Goal: Information Seeking & Learning: Learn about a topic

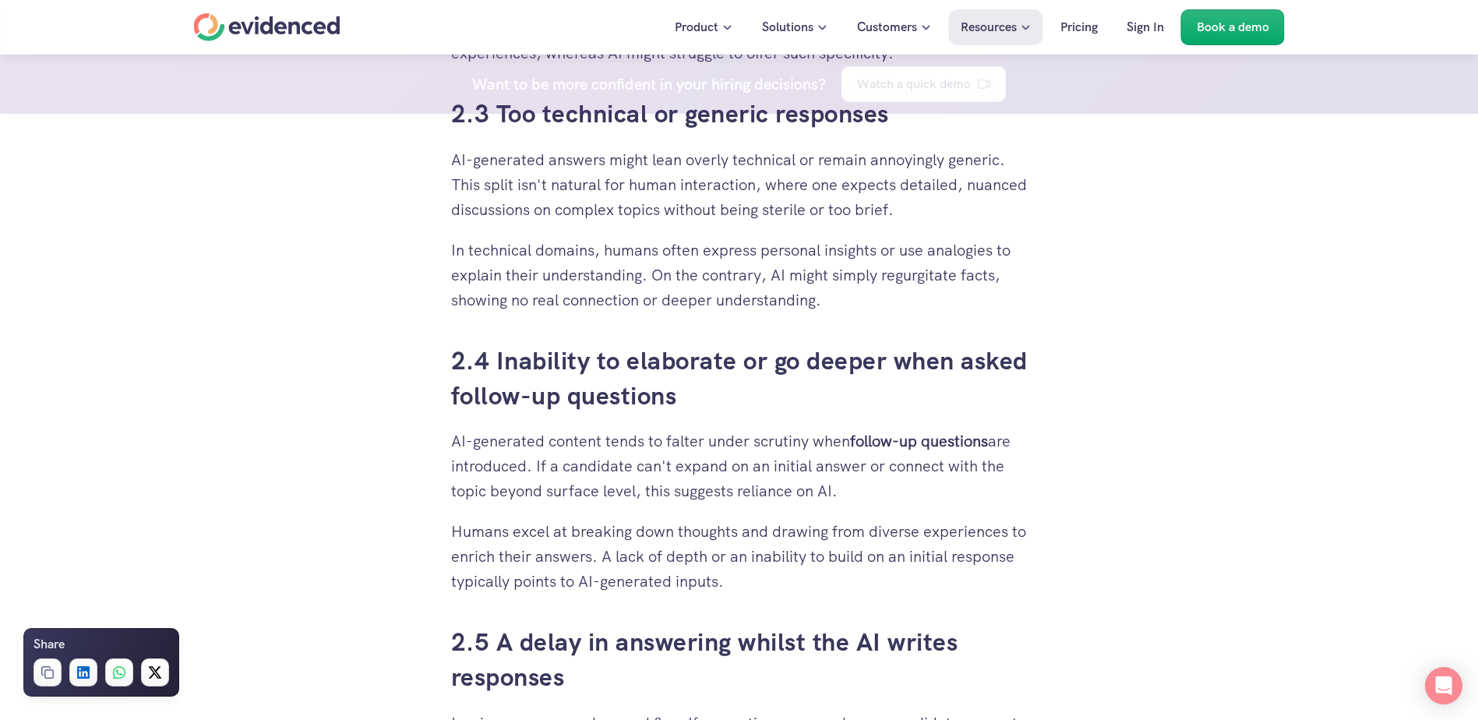
scroll to position [2493, 0]
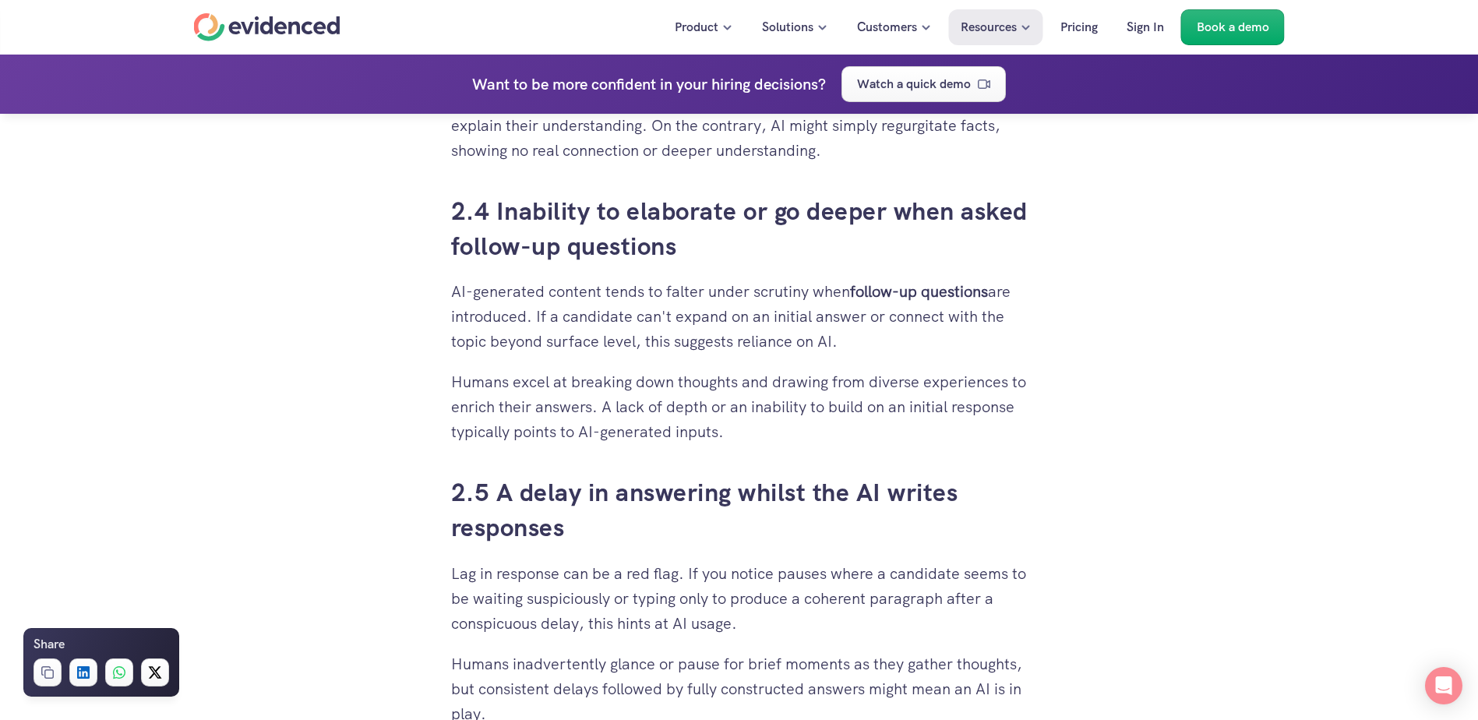
drag, startPoint x: 452, startPoint y: 291, endPoint x: 859, endPoint y: 441, distance: 433.3
drag, startPoint x: 859, startPoint y: 441, endPoint x: 836, endPoint y: 433, distance: 23.9
click at [836, 433] on p "Humans excel at breaking down thoughts and drawing from diverse experiences to …" at bounding box center [739, 406] width 577 height 75
click at [548, 405] on p "Humans excel at breaking down thoughts and drawing from diverse experiences to …" at bounding box center [739, 406] width 577 height 75
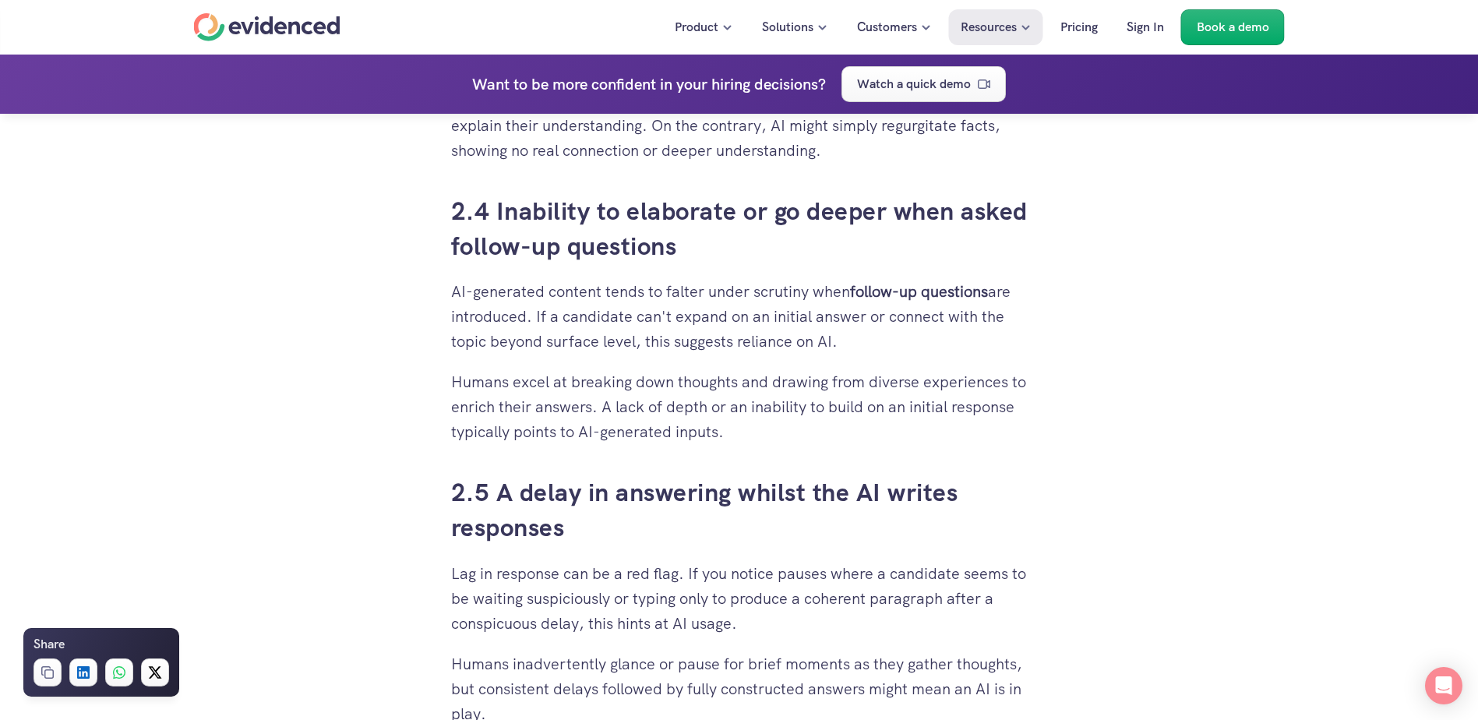
drag, startPoint x: 467, startPoint y: 296, endPoint x: 802, endPoint y: 427, distance: 359.7
click at [638, 436] on p "Humans excel at breaking down thoughts and drawing from diverse experiences to …" at bounding box center [739, 406] width 577 height 75
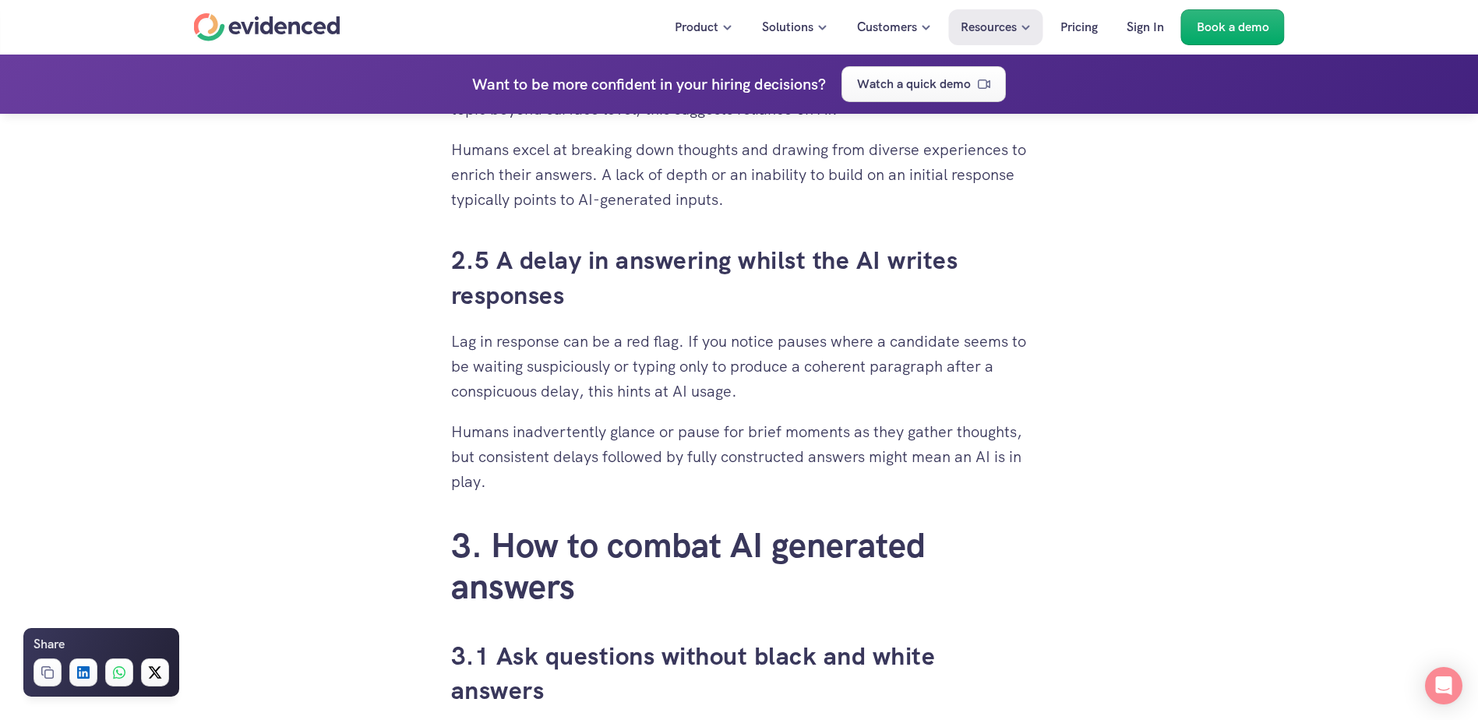
scroll to position [2727, 0]
drag, startPoint x: 457, startPoint y: 341, endPoint x: 646, endPoint y: 485, distance: 237.9
click at [646, 485] on div "When you’ve put time and effort into building a solid recruitment process, it c…" at bounding box center [739, 614] width 577 height 5126
drag, startPoint x: 646, startPoint y: 485, endPoint x: 546, endPoint y: 337, distance: 179.1
click at [546, 337] on p "Lag in response can be a red flag. If you notice pauses where a candidate seems…" at bounding box center [739, 364] width 577 height 75
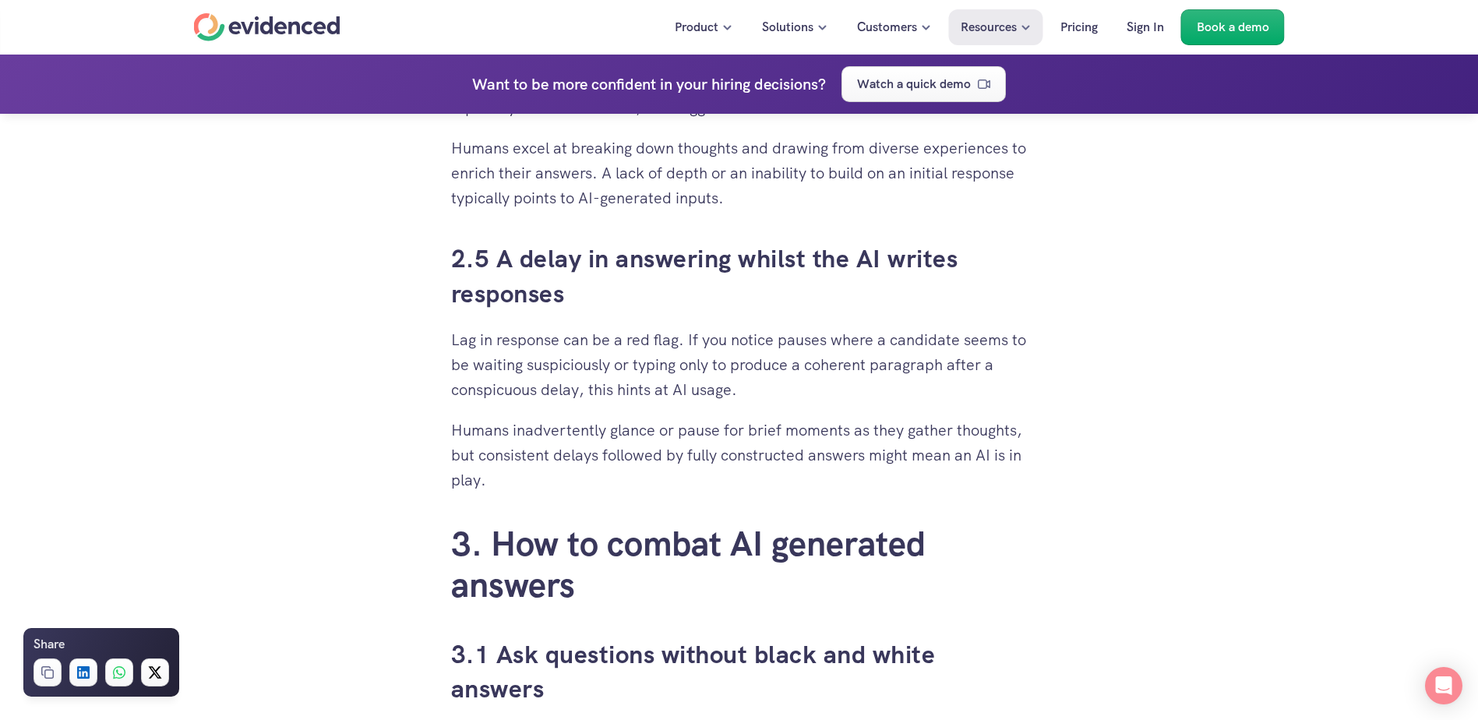
drag, startPoint x: 453, startPoint y: 346, endPoint x: 615, endPoint y: 483, distance: 212.3
click at [615, 483] on div "When you’ve put time and effort into building a solid recruitment process, it c…" at bounding box center [739, 614] width 577 height 5126
drag, startPoint x: 615, startPoint y: 483, endPoint x: 534, endPoint y: 479, distance: 81.1
click at [534, 478] on p "Humans inadvertently glance or pause for brief moments as they gather thoughts,…" at bounding box center [739, 455] width 577 height 75
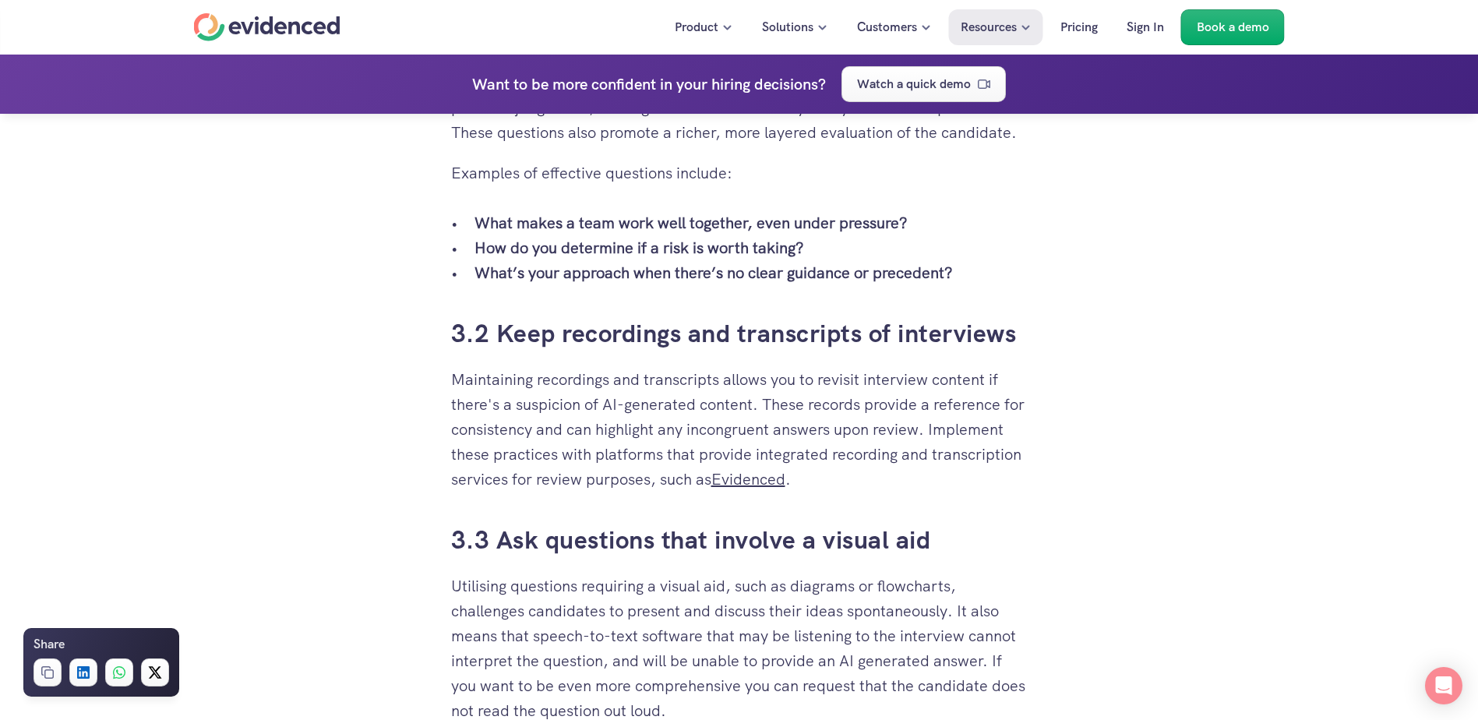
scroll to position [3428, 0]
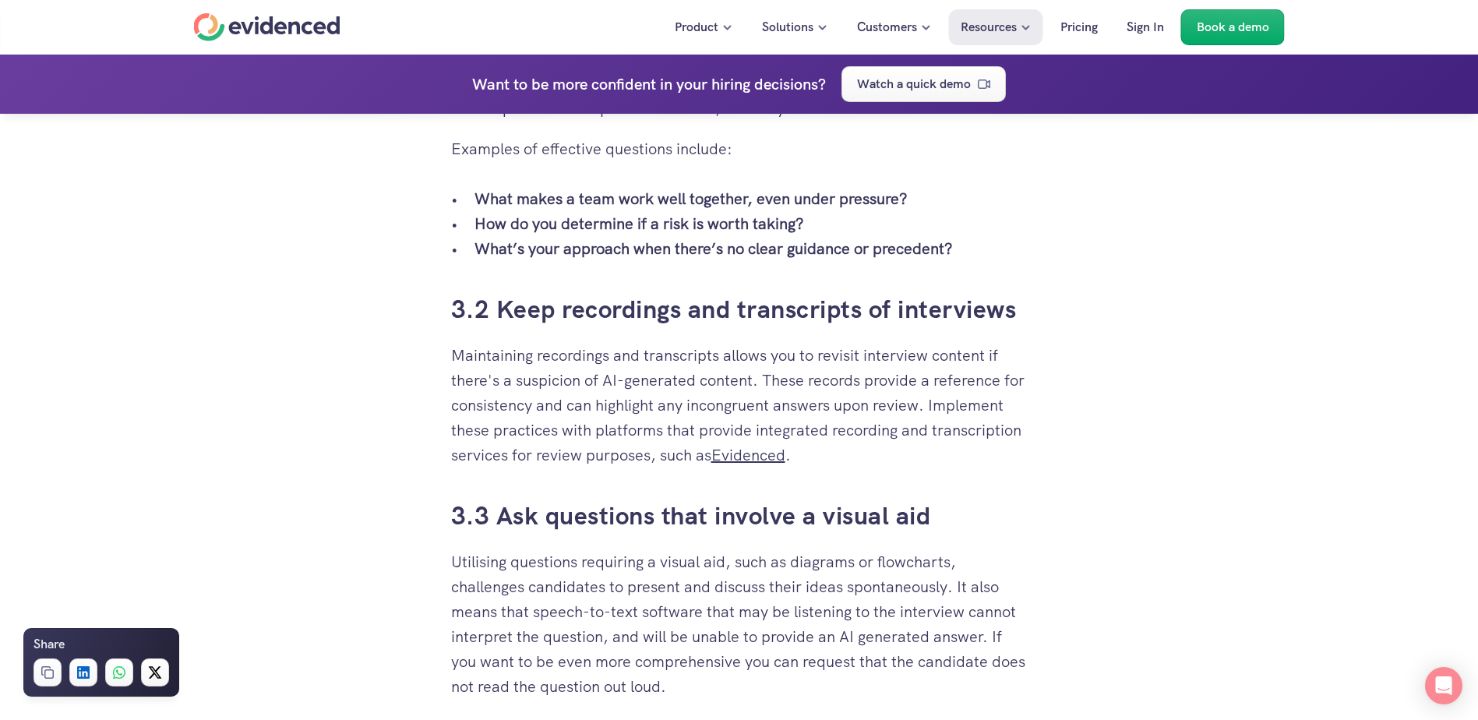
drag, startPoint x: 460, startPoint y: 354, endPoint x: 947, endPoint y: 457, distance: 498.3
click at [947, 457] on p "Maintaining recordings and transcripts allows you to revisit interview content …" at bounding box center [739, 405] width 577 height 125
drag, startPoint x: 455, startPoint y: 353, endPoint x: 896, endPoint y: 462, distance: 454.3
click at [896, 462] on p "Maintaining recordings and transcripts allows you to revisit interview content …" at bounding box center [739, 405] width 577 height 125
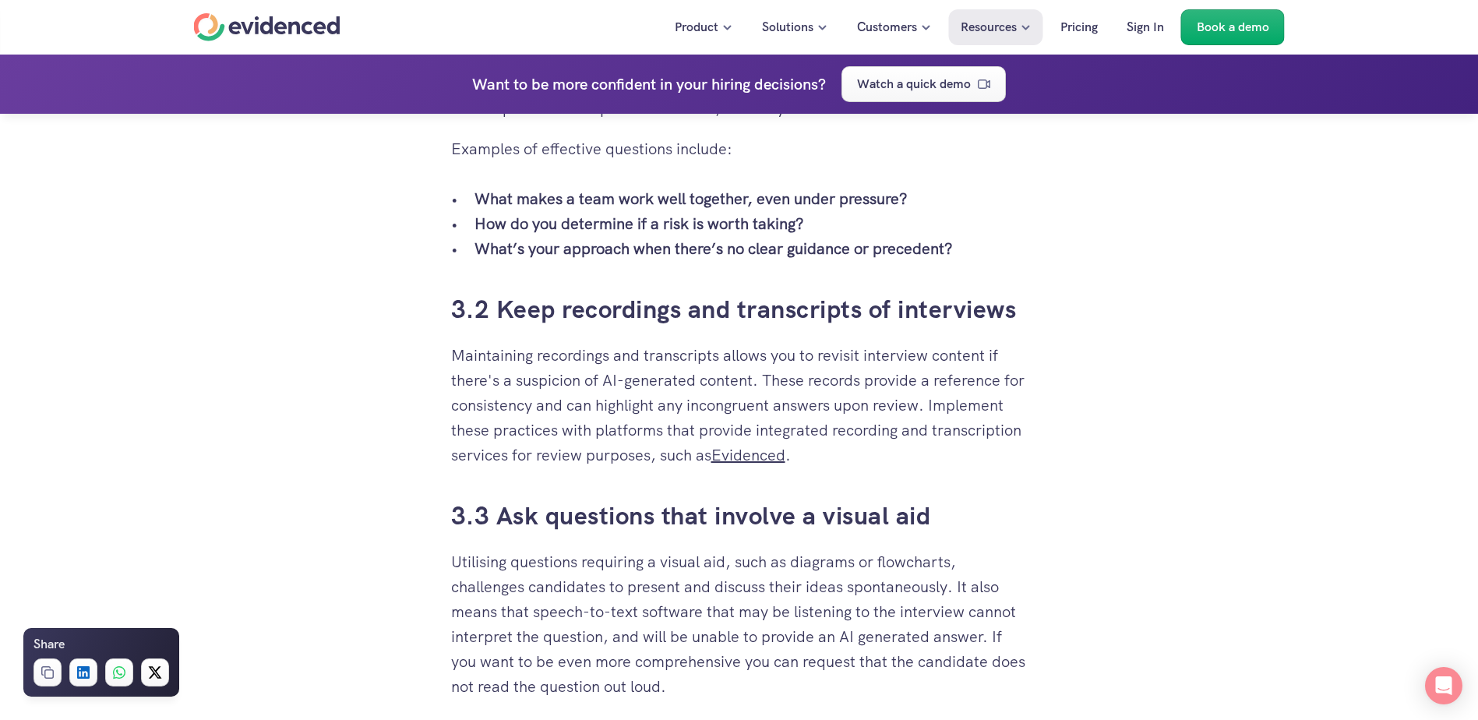
click at [493, 365] on p "Maintaining recordings and transcripts allows you to revisit interview content …" at bounding box center [739, 405] width 577 height 125
drag, startPoint x: 460, startPoint y: 355, endPoint x: 945, endPoint y: 602, distance: 544.6
click at [677, 669] on p "Utilising questions requiring a visual aid, such as diagrams or flowcharts, cha…" at bounding box center [739, 624] width 577 height 150
drag, startPoint x: 623, startPoint y: 347, endPoint x: 645, endPoint y: 640, distance: 293.8
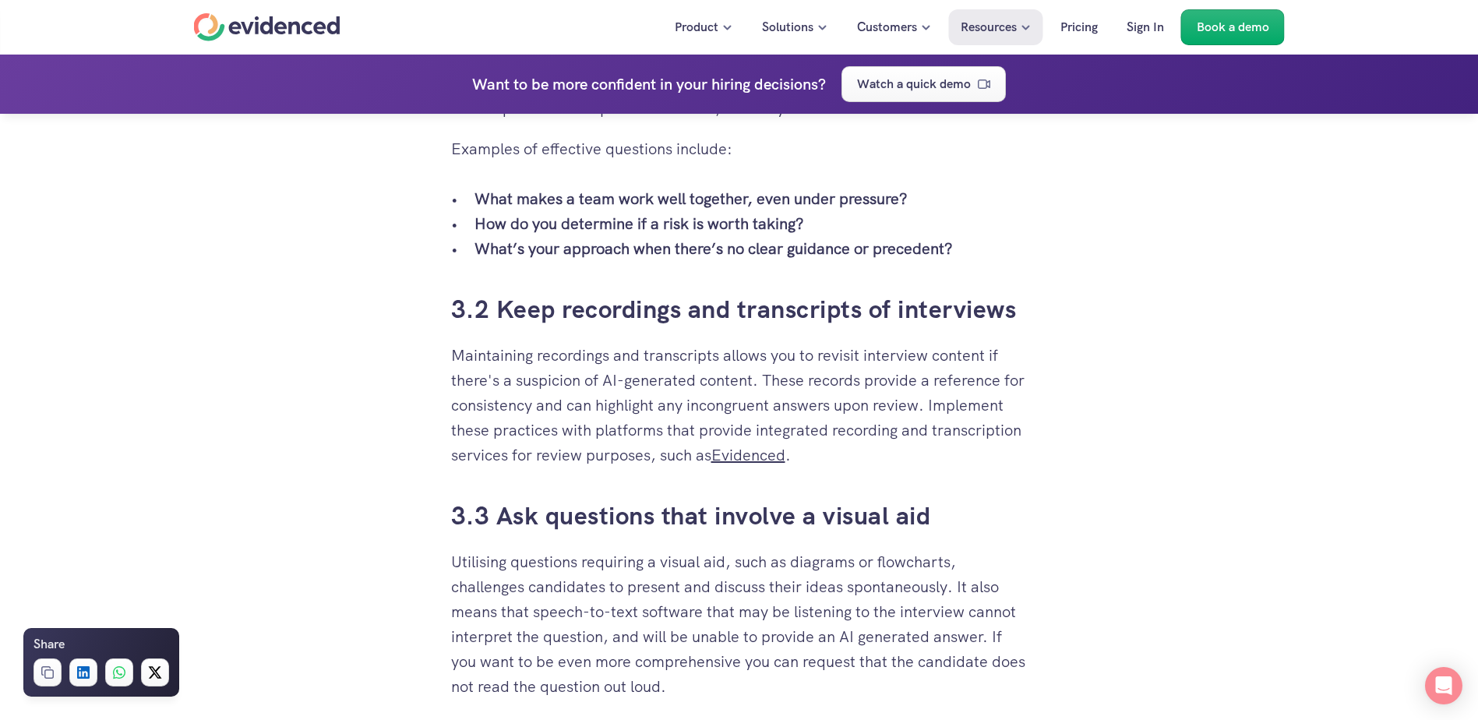
drag, startPoint x: 645, startPoint y: 640, endPoint x: 762, endPoint y: 642, distance: 116.9
click at [762, 642] on p "Utilising questions requiring a visual aid, such as diagrams or flowcharts, cha…" at bounding box center [739, 624] width 577 height 150
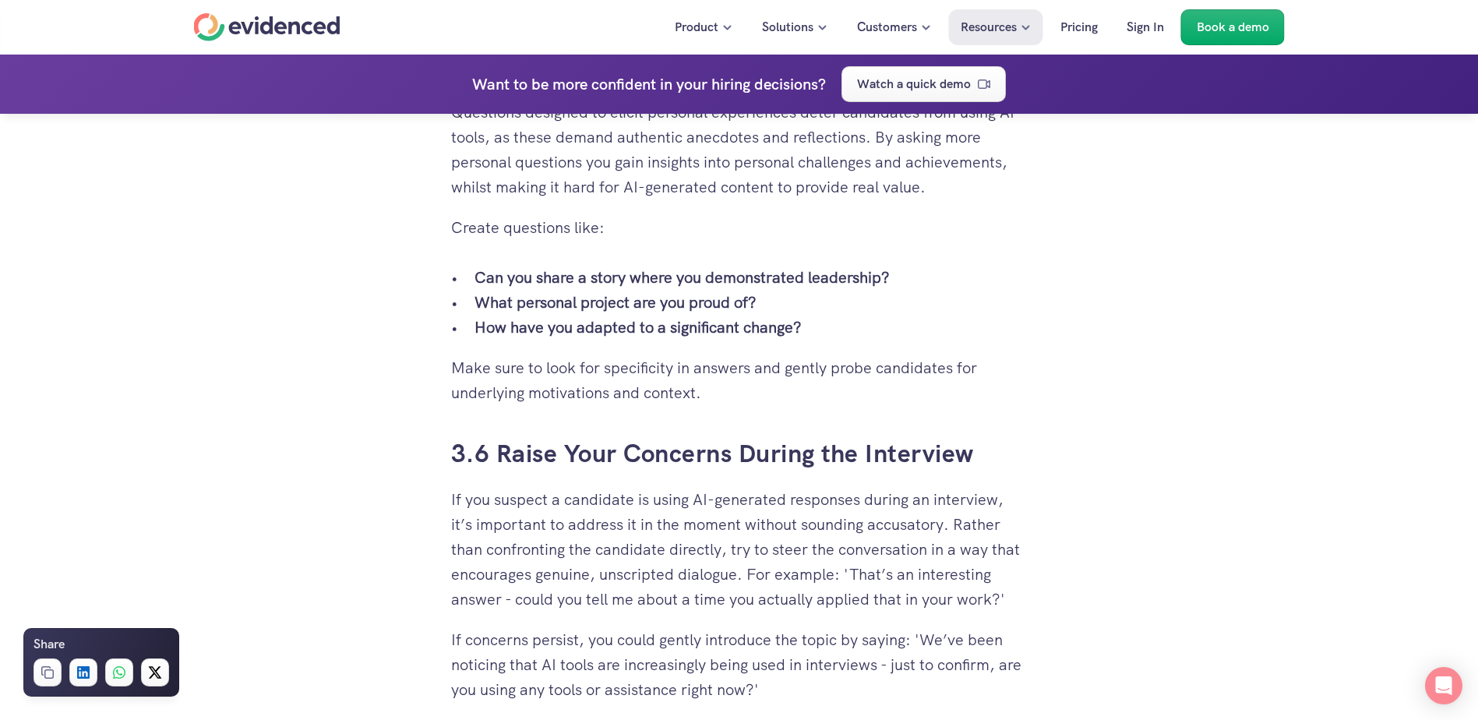
scroll to position [4519, 0]
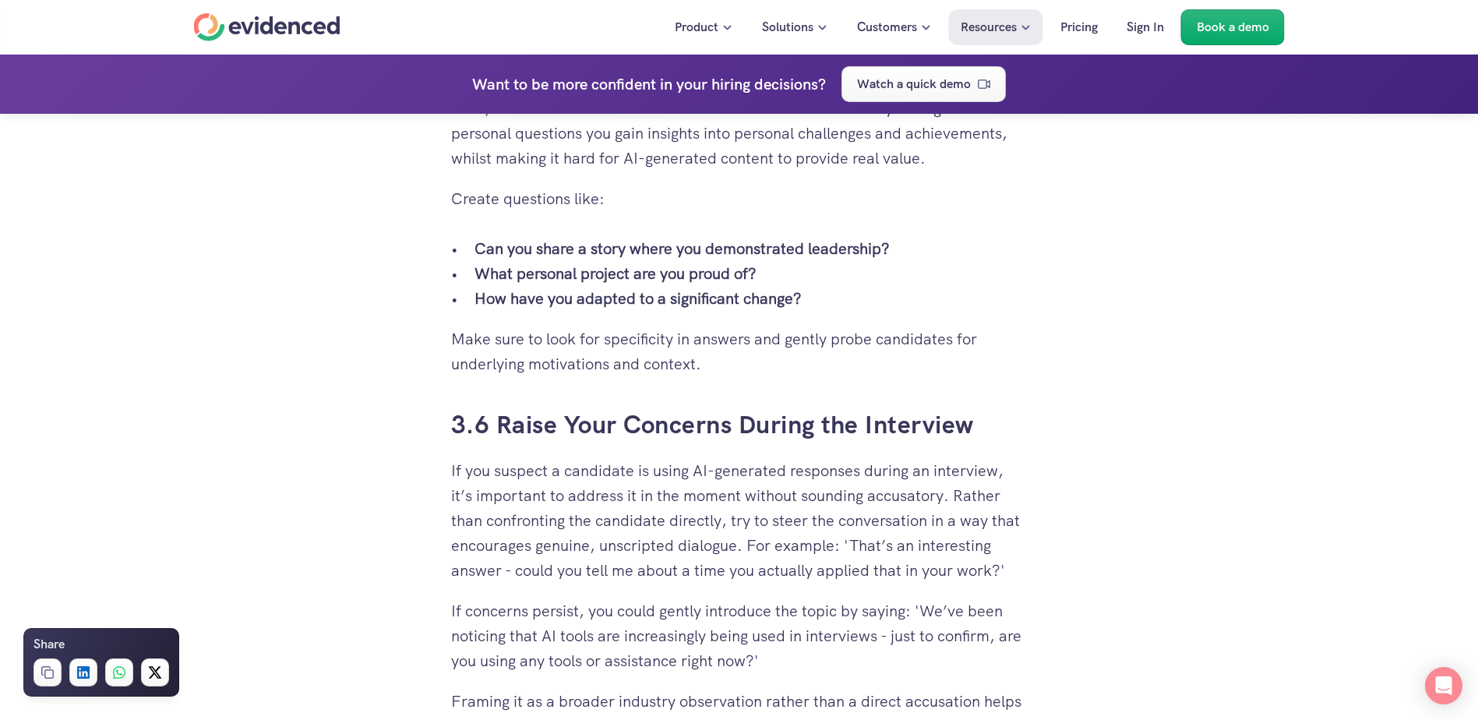
drag, startPoint x: 603, startPoint y: 351, endPoint x: 792, endPoint y: 658, distance: 360.9
click at [792, 658] on p "If concerns persist, you could gently introduce the topic by saying: 'We’ve bee…" at bounding box center [739, 635] width 577 height 75
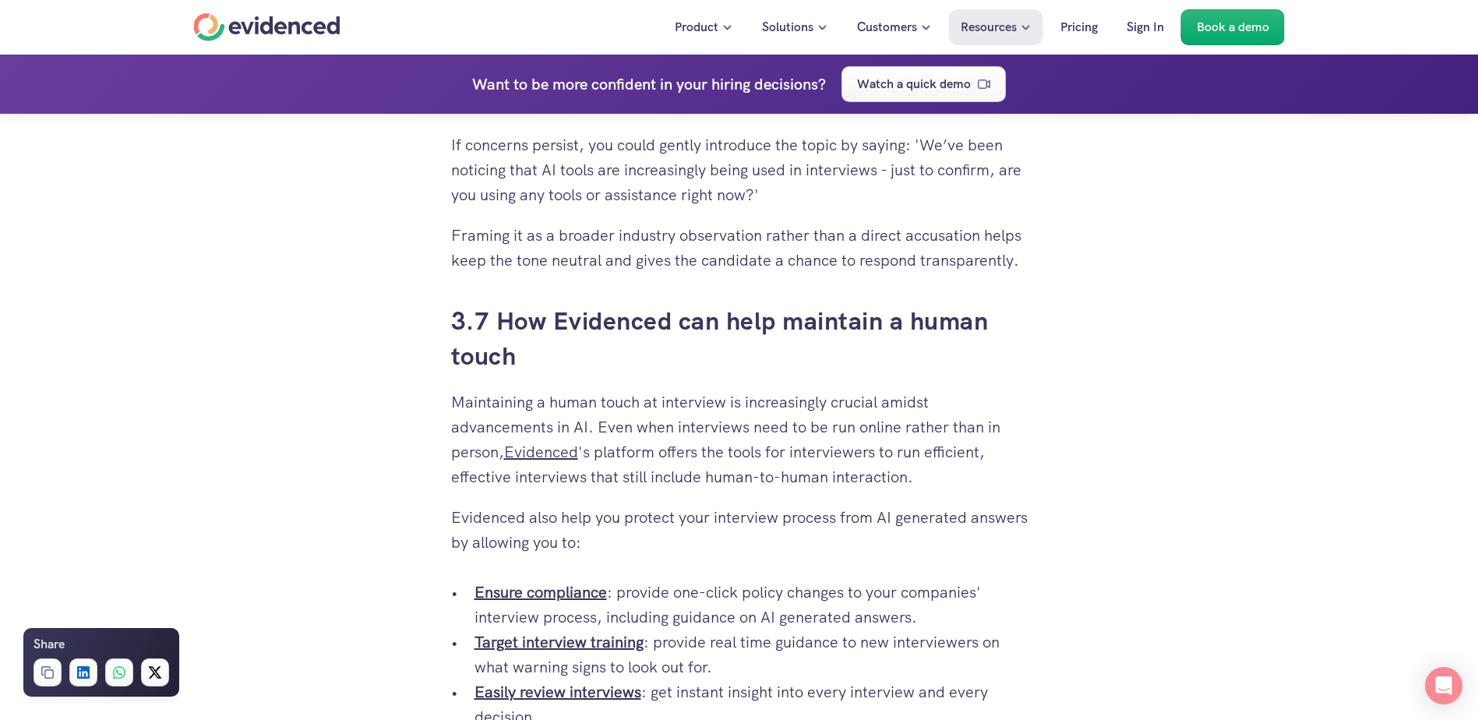
scroll to position [4986, 0]
drag, startPoint x: 622, startPoint y: 399, endPoint x: 768, endPoint y: 555, distance: 214.4
drag, startPoint x: 679, startPoint y: 548, endPoint x: 438, endPoint y: 405, distance: 279.8
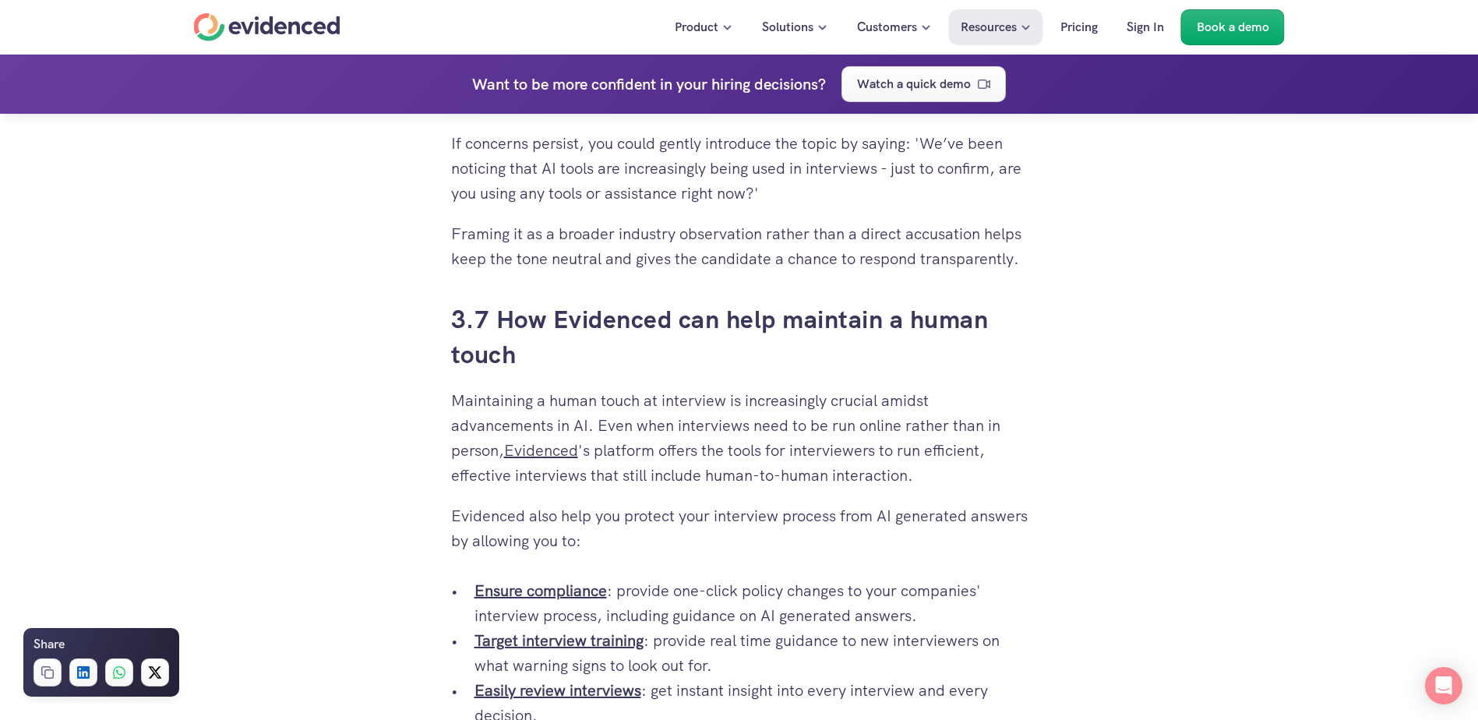
click at [804, 585] on p "Ensure compliance : provide one-click policy changes to your companies' intervi…" at bounding box center [750, 603] width 553 height 50
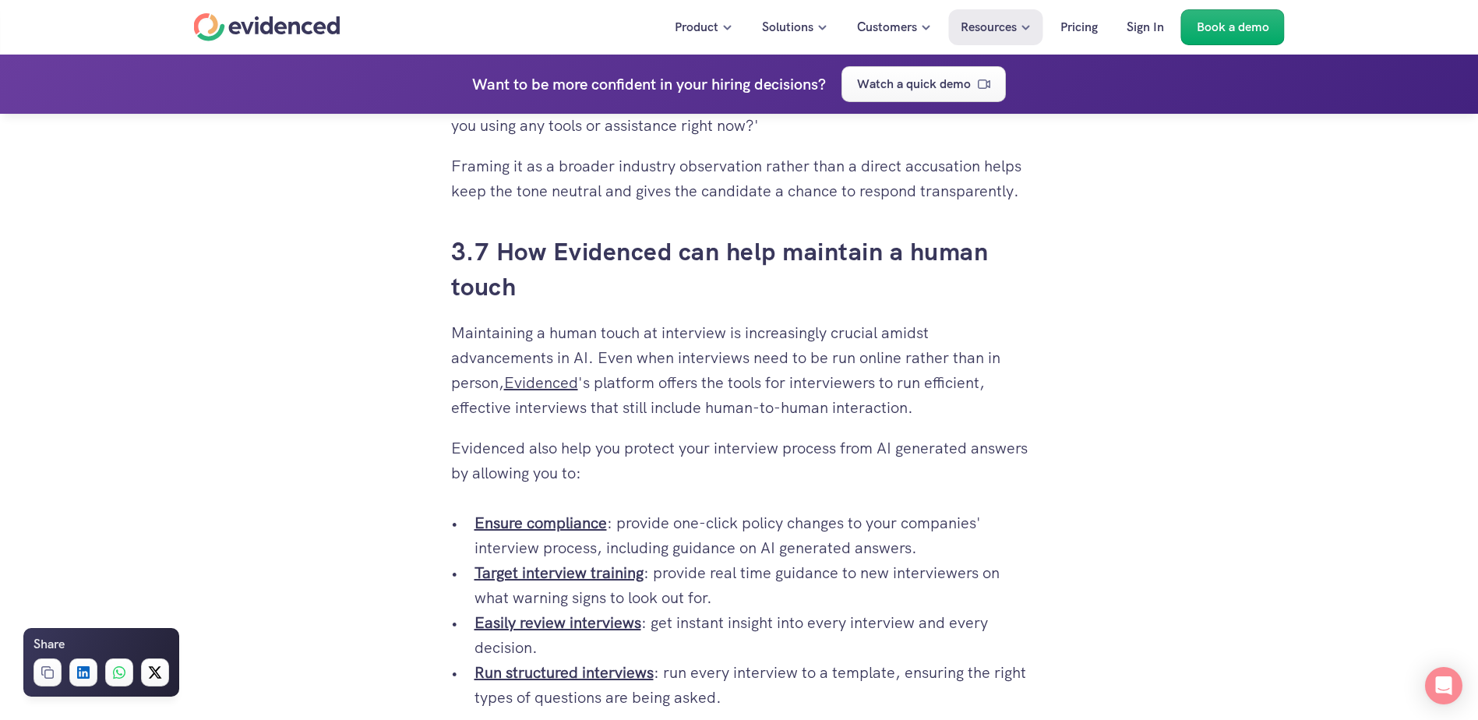
scroll to position [5298, 0]
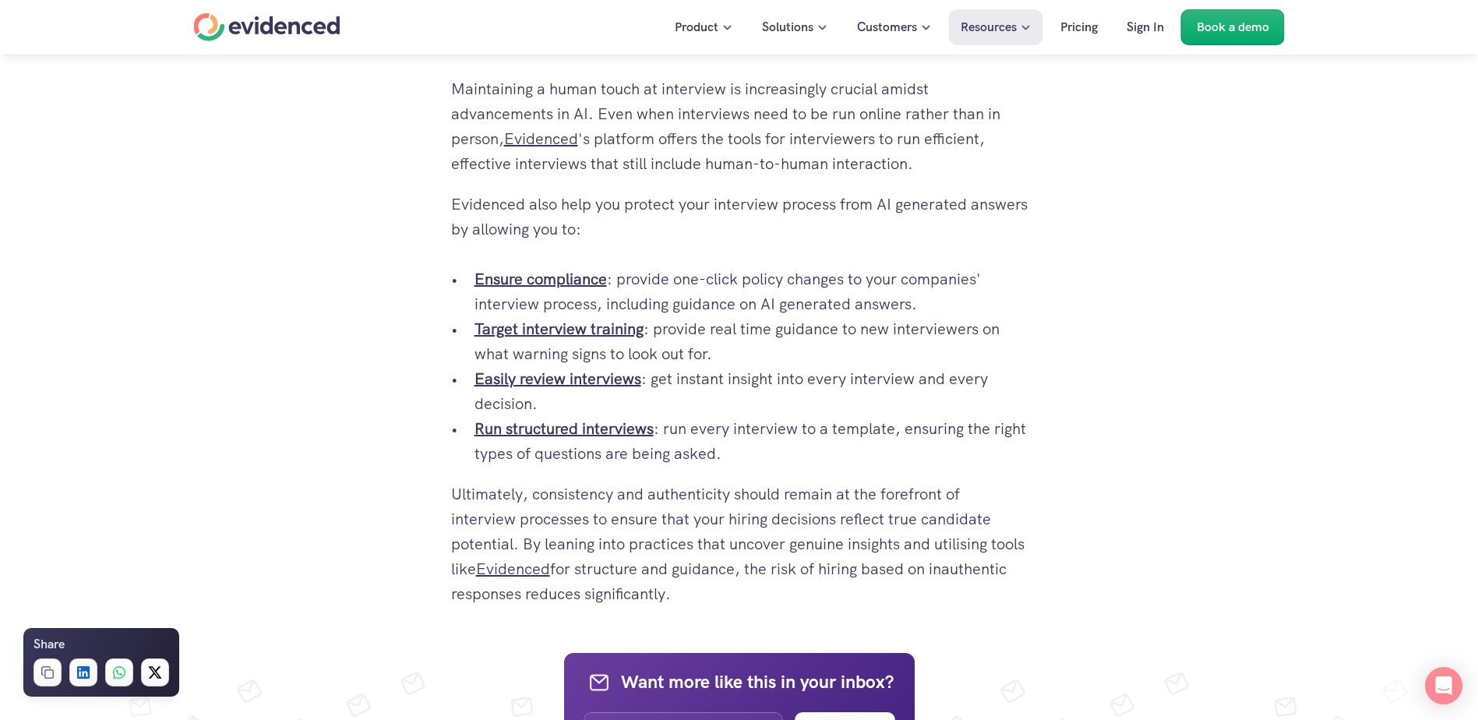
drag, startPoint x: 714, startPoint y: 245, endPoint x: 852, endPoint y: 464, distance: 258.3
click at [852, 464] on p "Run structured interviews : run every interview to a template, ensuring the rig…" at bounding box center [750, 441] width 553 height 50
drag, startPoint x: 845, startPoint y: 464, endPoint x: 607, endPoint y: 108, distance: 428.5
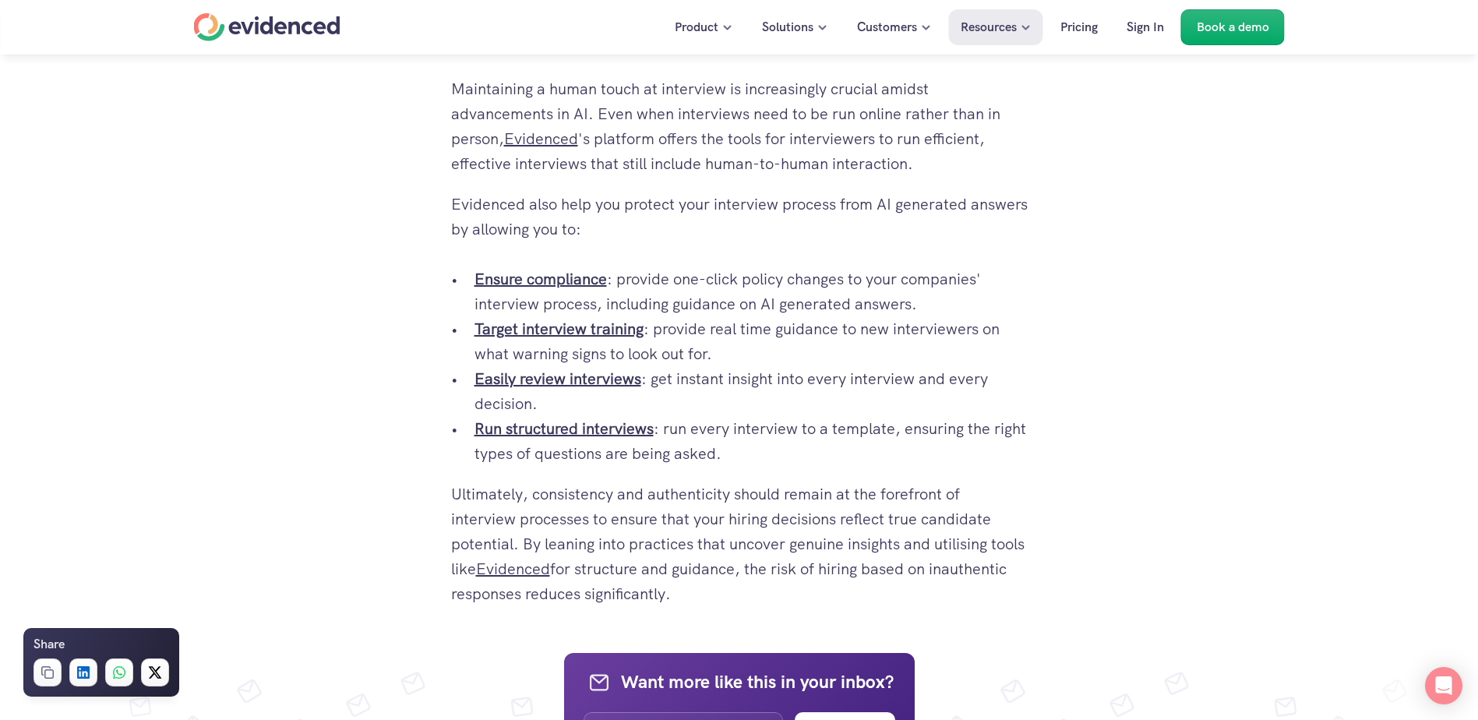
drag, startPoint x: 607, startPoint y: 108, endPoint x: 753, endPoint y: 115, distance: 145.9
click at [753, 115] on p "Maintaining a human touch at interview is increasingly crucial amidst advanceme…" at bounding box center [739, 126] width 577 height 100
click at [873, 536] on p "Ultimately, consistency and authenticity should remain at the forefront of inte…" at bounding box center [739, 543] width 577 height 125
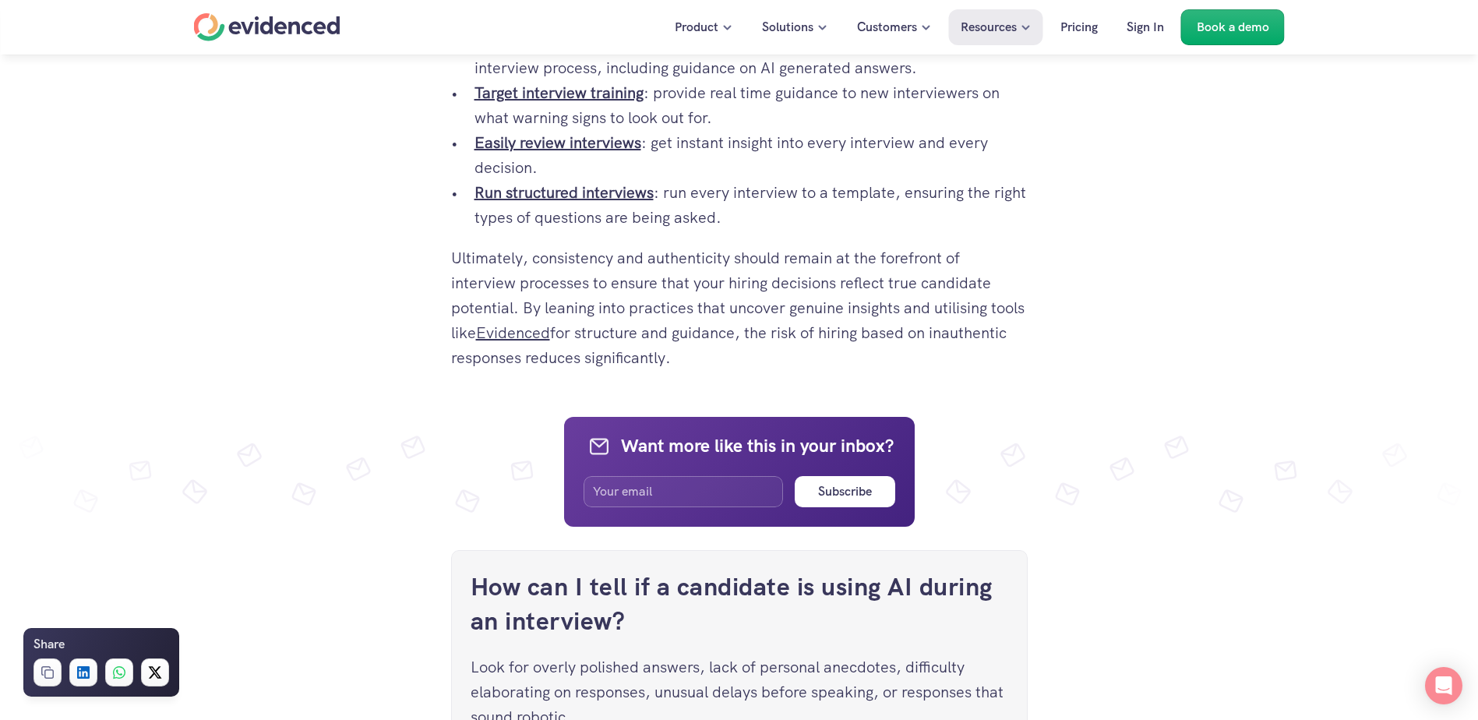
scroll to position [5532, 0]
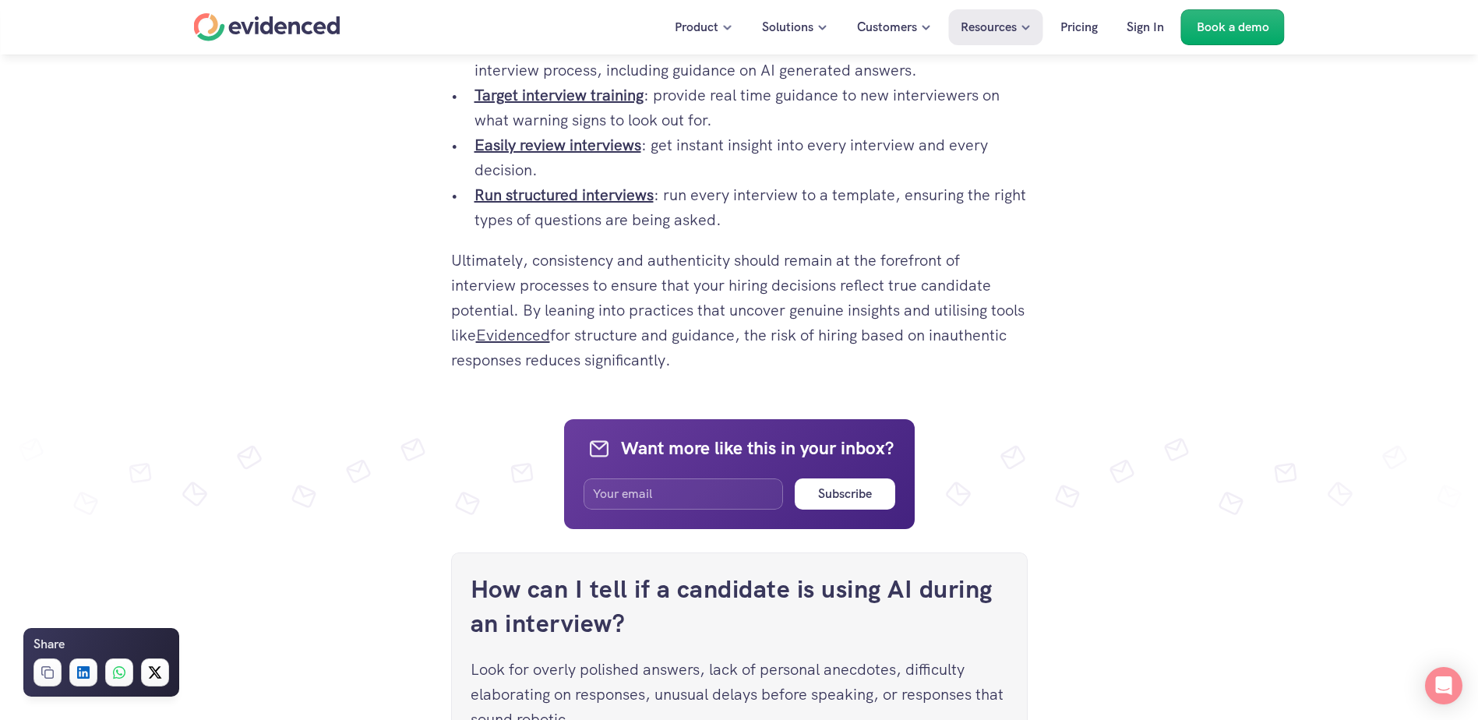
click at [746, 663] on p "Look for overly polished answers, lack of personal anecdotes, difficulty elabor…" at bounding box center [740, 694] width 538 height 75
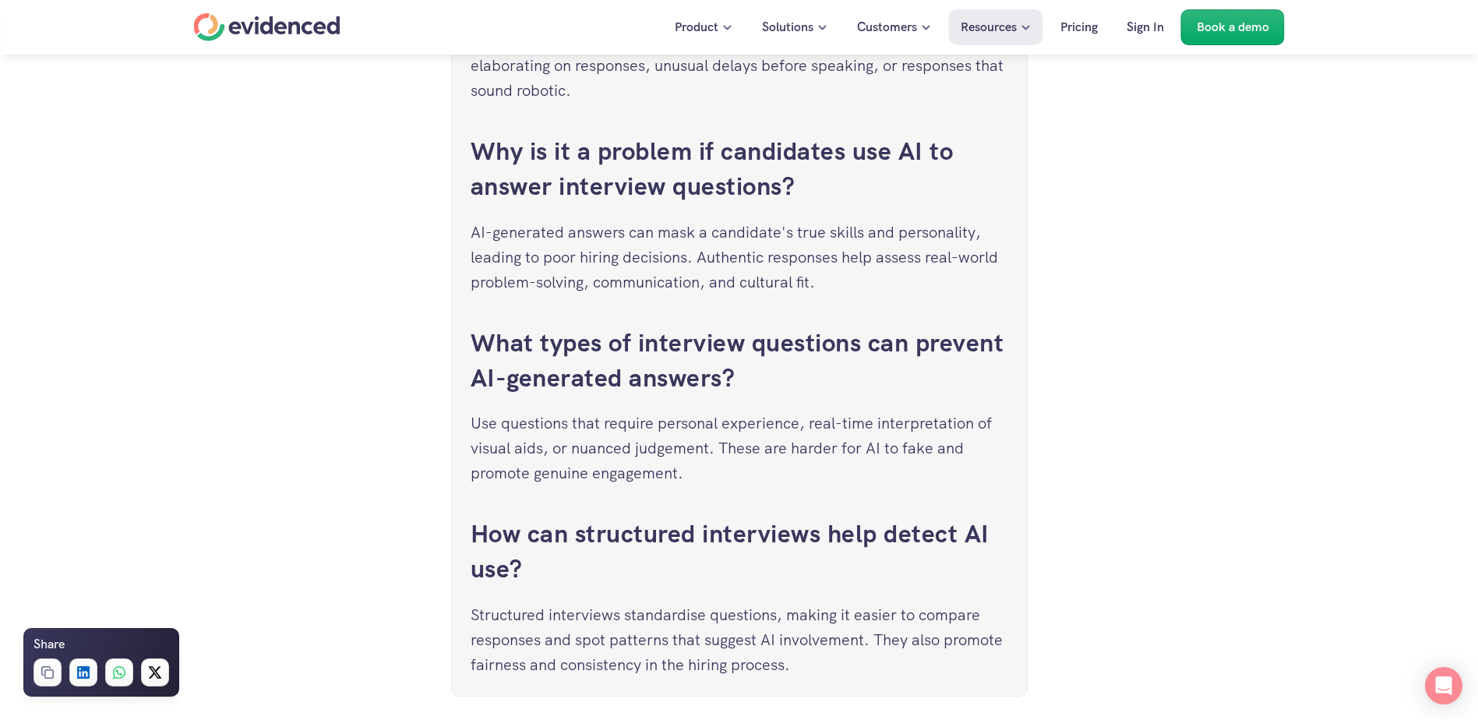
scroll to position [6233, 0]
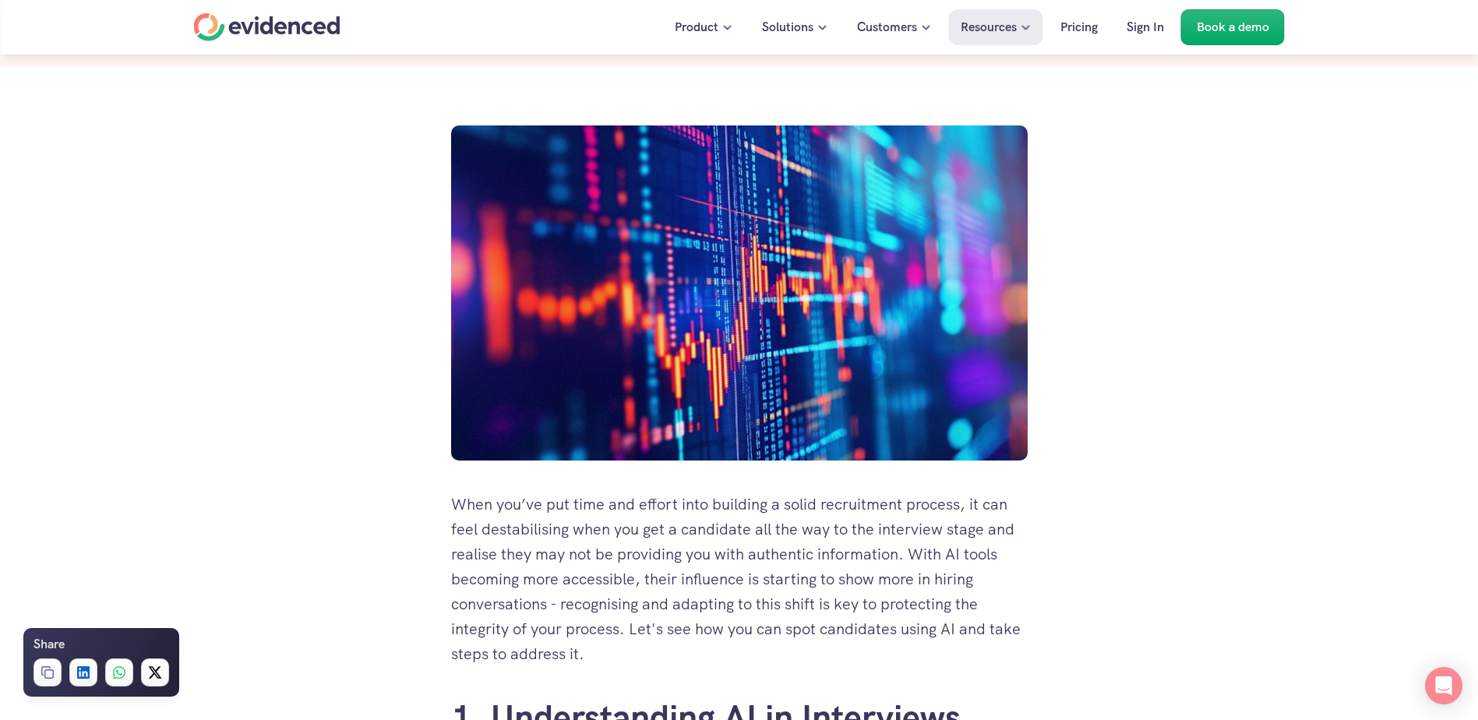
scroll to position [0, 0]
